Goal: Check status

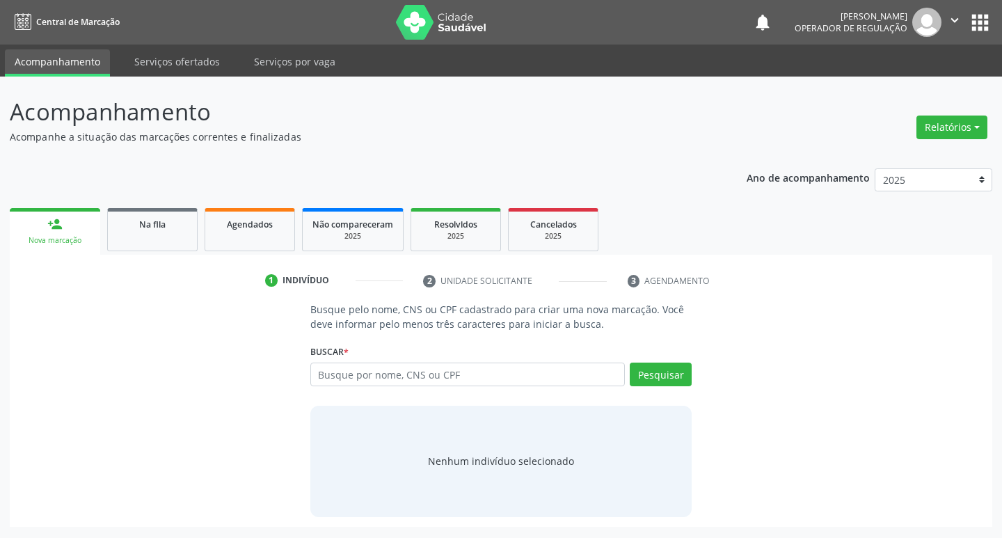
click at [340, 370] on input "text" at bounding box center [467, 375] width 315 height 24
click at [663, 379] on button "Pesquisar" at bounding box center [661, 375] width 62 height 24
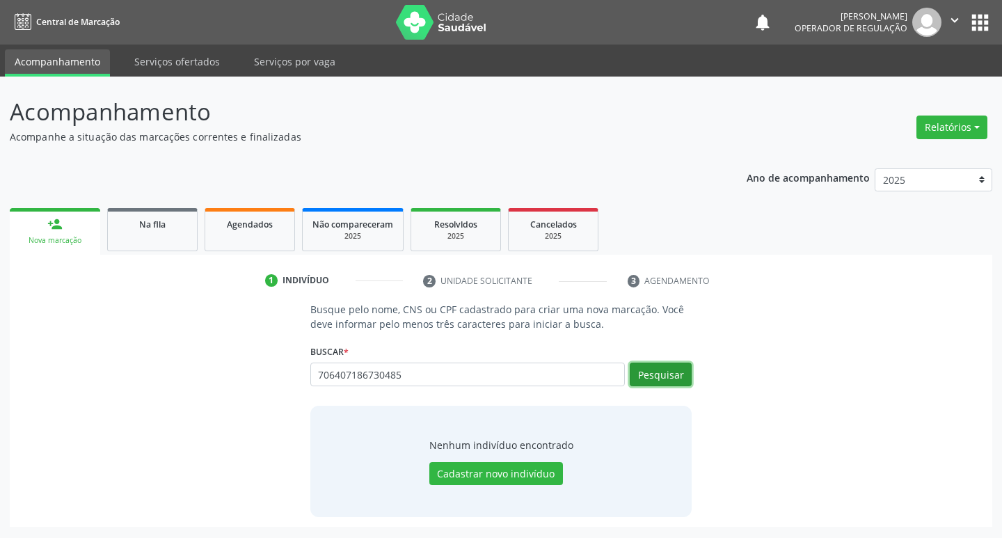
click at [669, 374] on button "Pesquisar" at bounding box center [661, 375] width 62 height 24
click at [407, 378] on input "706407186730485" at bounding box center [467, 375] width 315 height 24
type input "7"
click at [984, 27] on button "apps" at bounding box center [980, 22] width 24 height 24
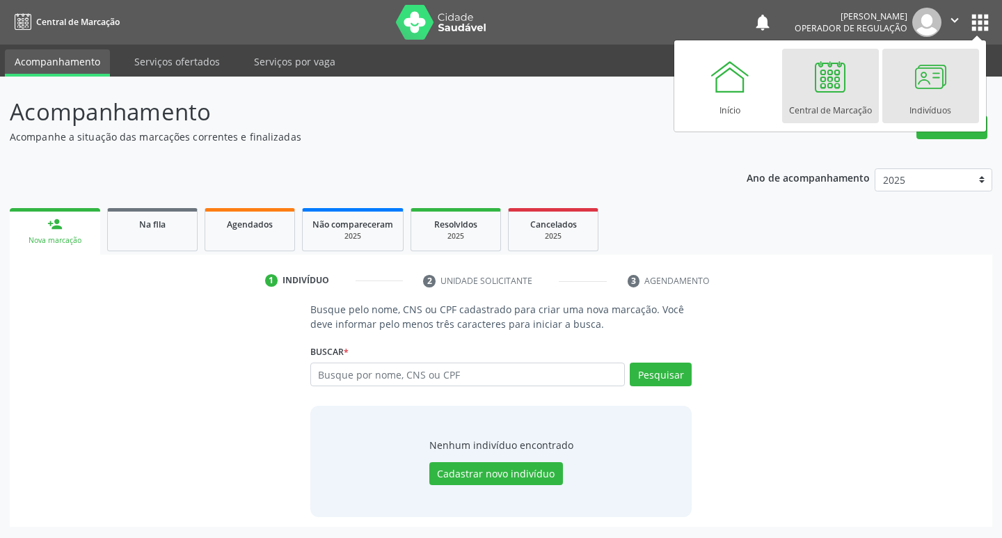
click at [925, 90] on div at bounding box center [931, 77] width 42 height 42
